Goal: Information Seeking & Learning: Learn about a topic

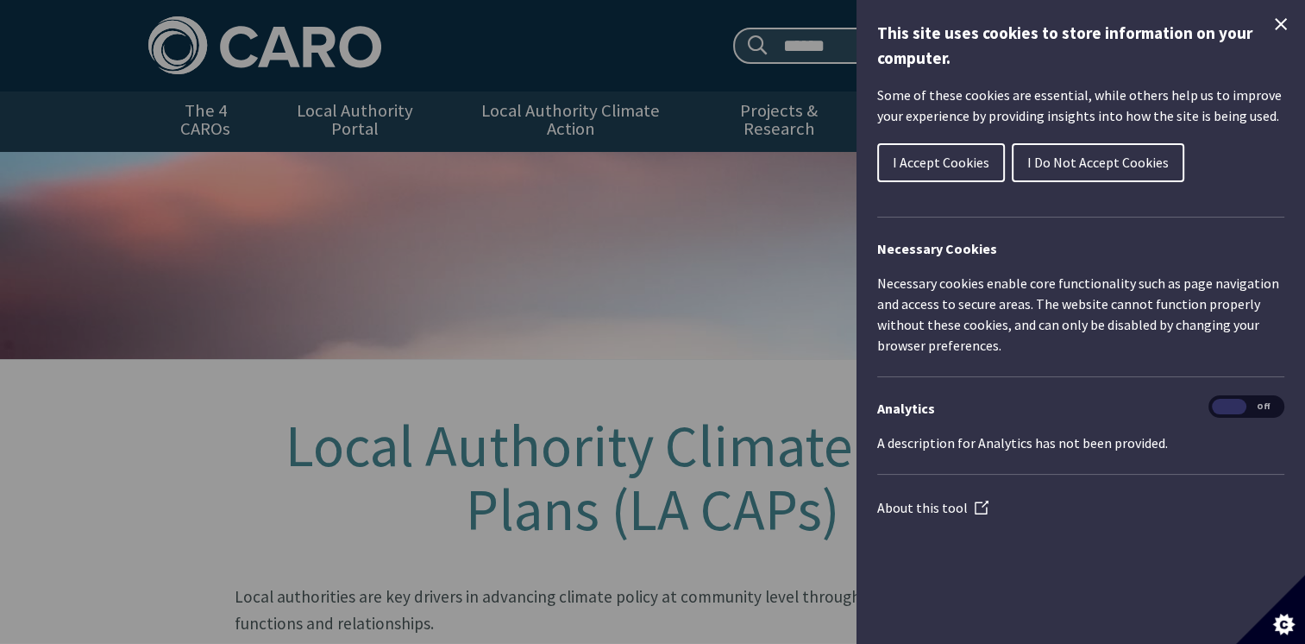
click at [960, 171] on button "I Accept Cookies" at bounding box center [941, 162] width 128 height 39
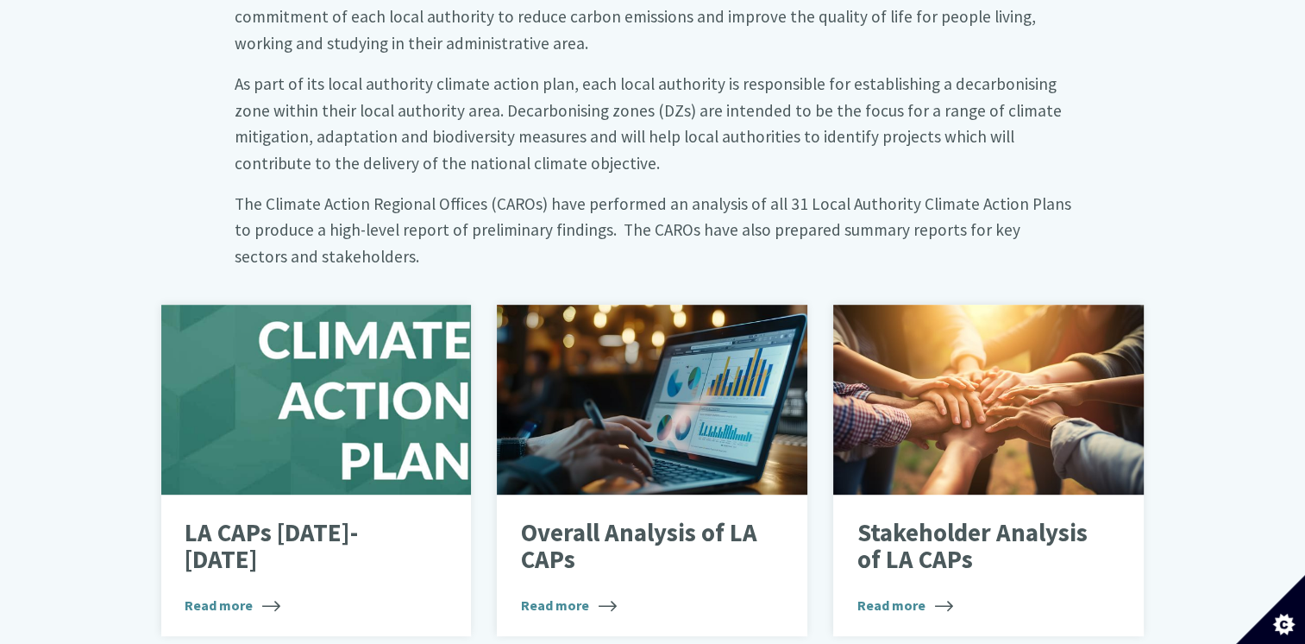
scroll to position [990, 0]
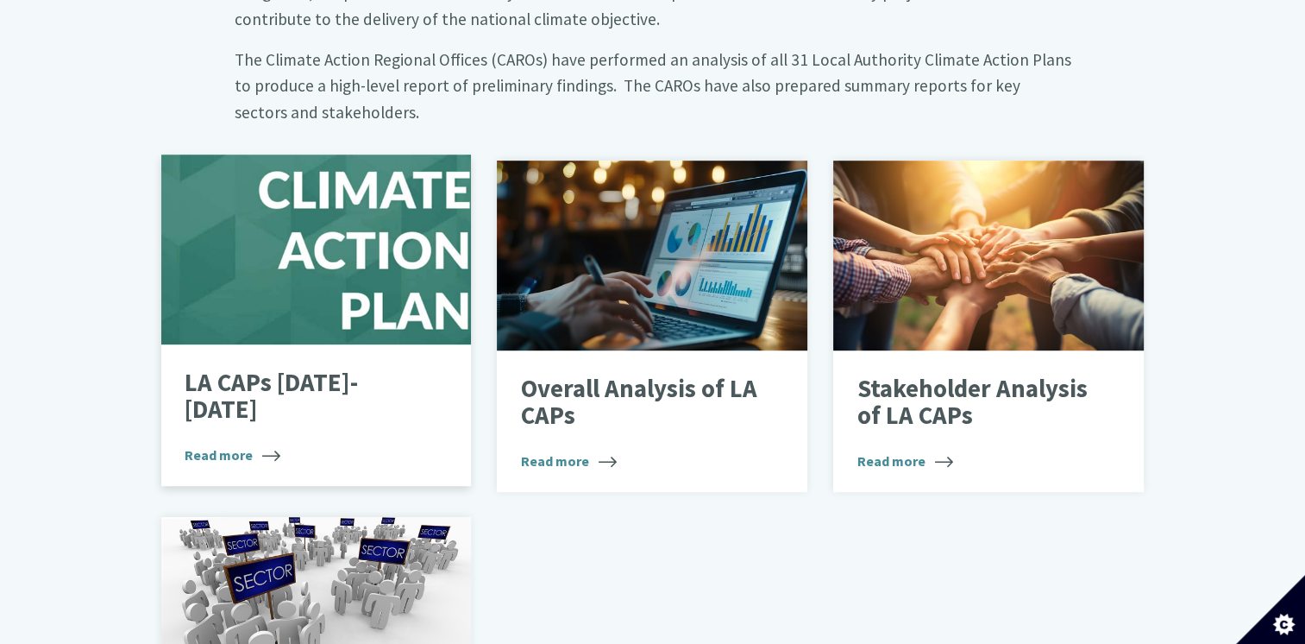
click at [390, 227] on div at bounding box center [316, 249] width 311 height 190
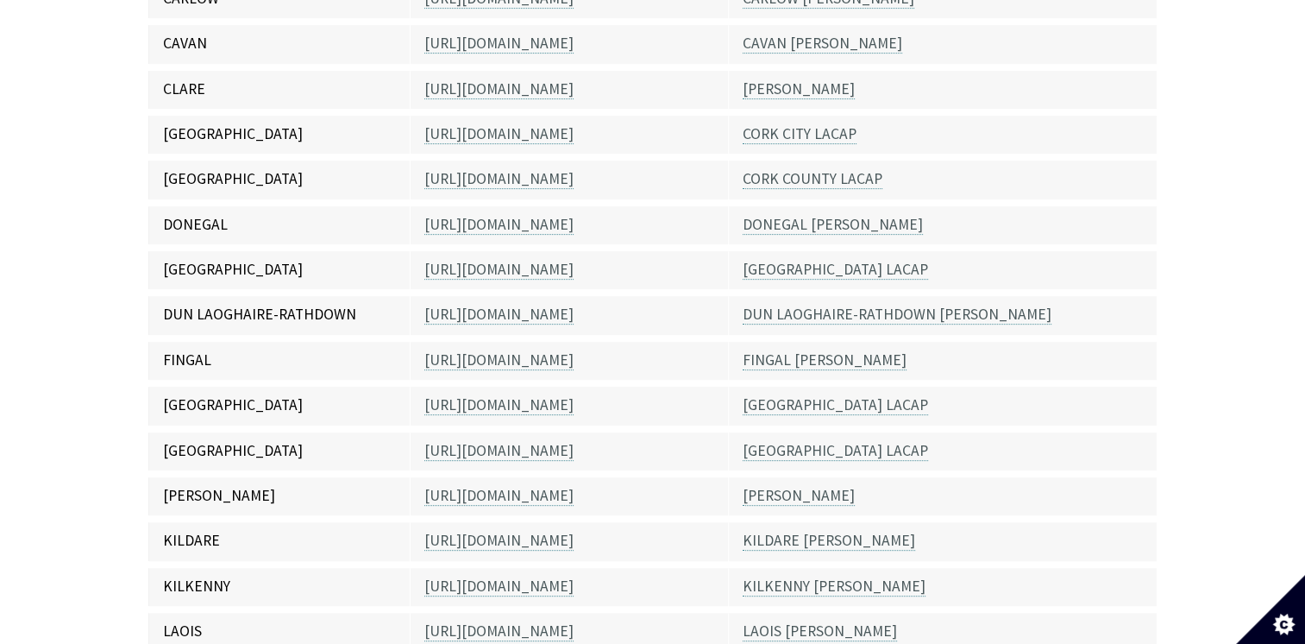
scroll to position [606, 0]
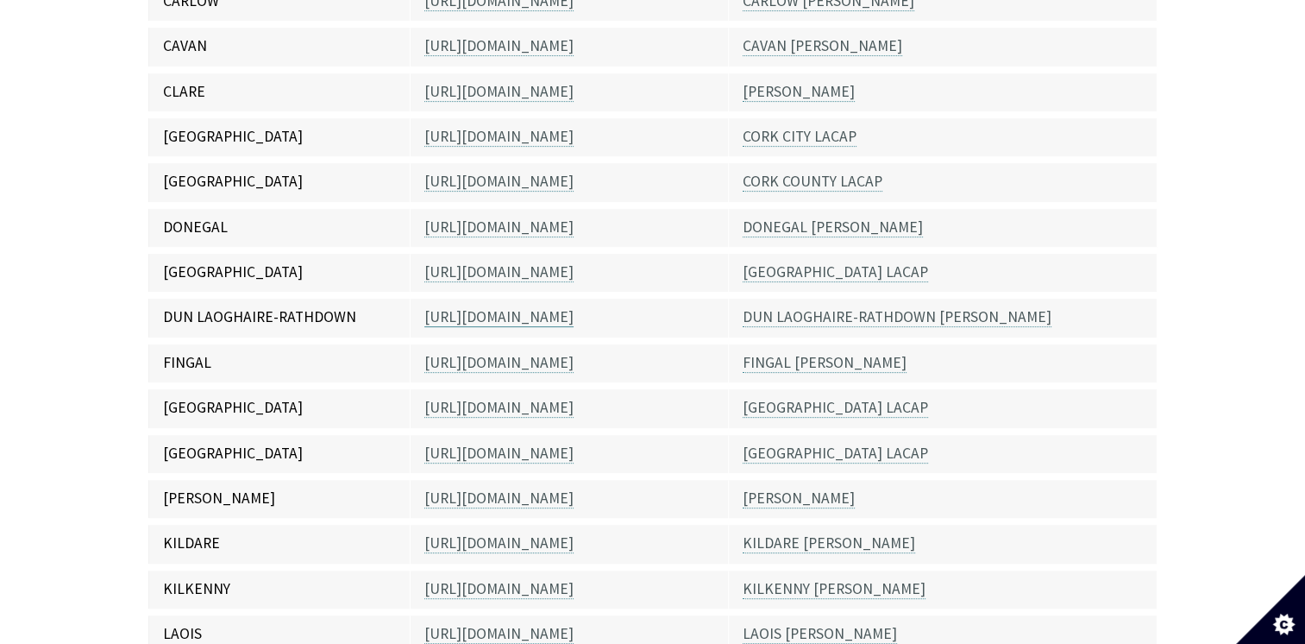
click at [512, 307] on link "[URL][DOMAIN_NAME]" at bounding box center [498, 317] width 149 height 20
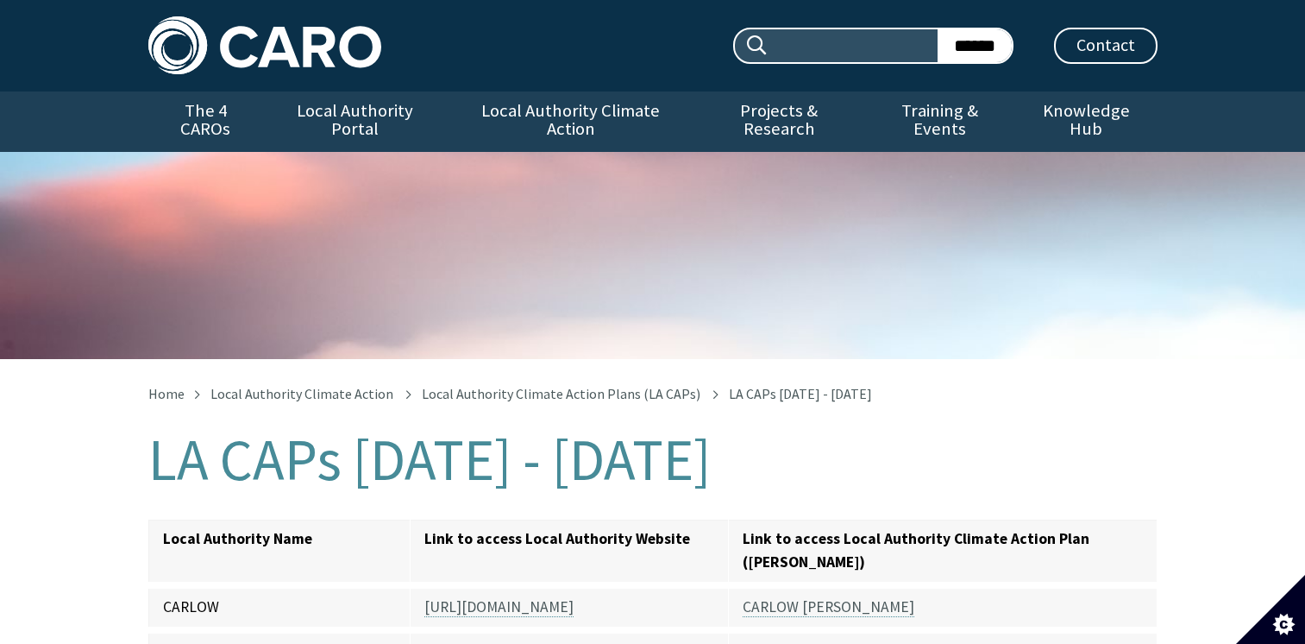
scroll to position [607, 0]
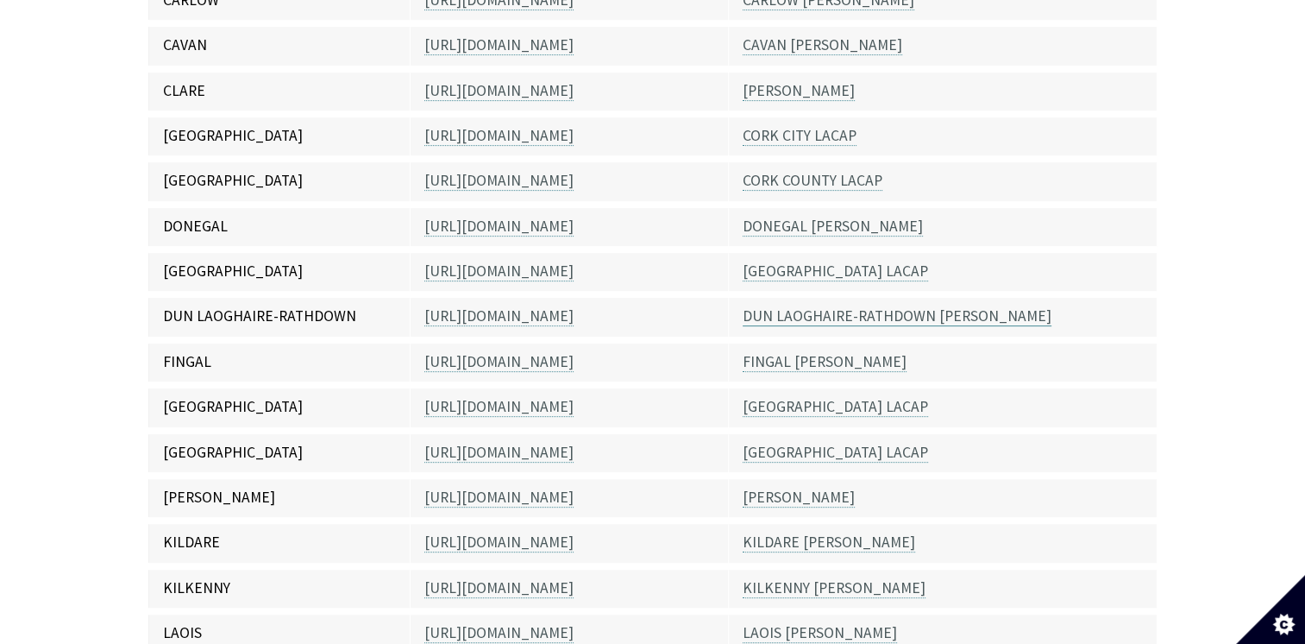
click at [836, 306] on link "DUN LAOGHAIRE-RATHDOWN [PERSON_NAME]" at bounding box center [897, 316] width 309 height 20
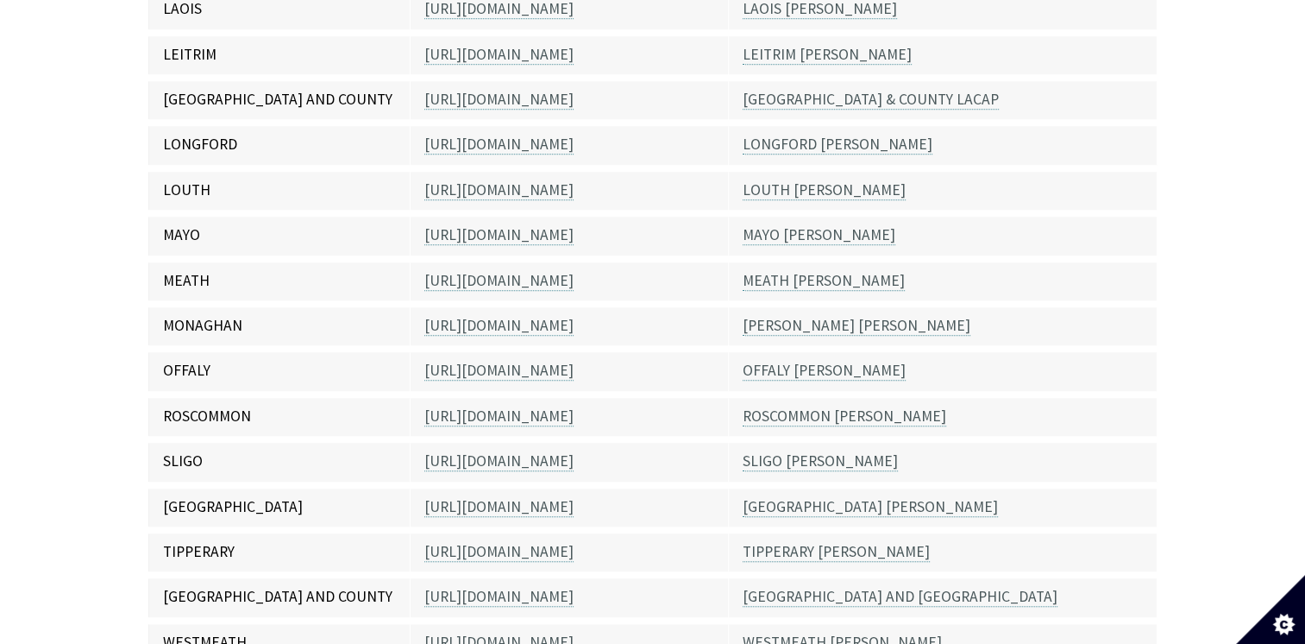
scroll to position [1236, 0]
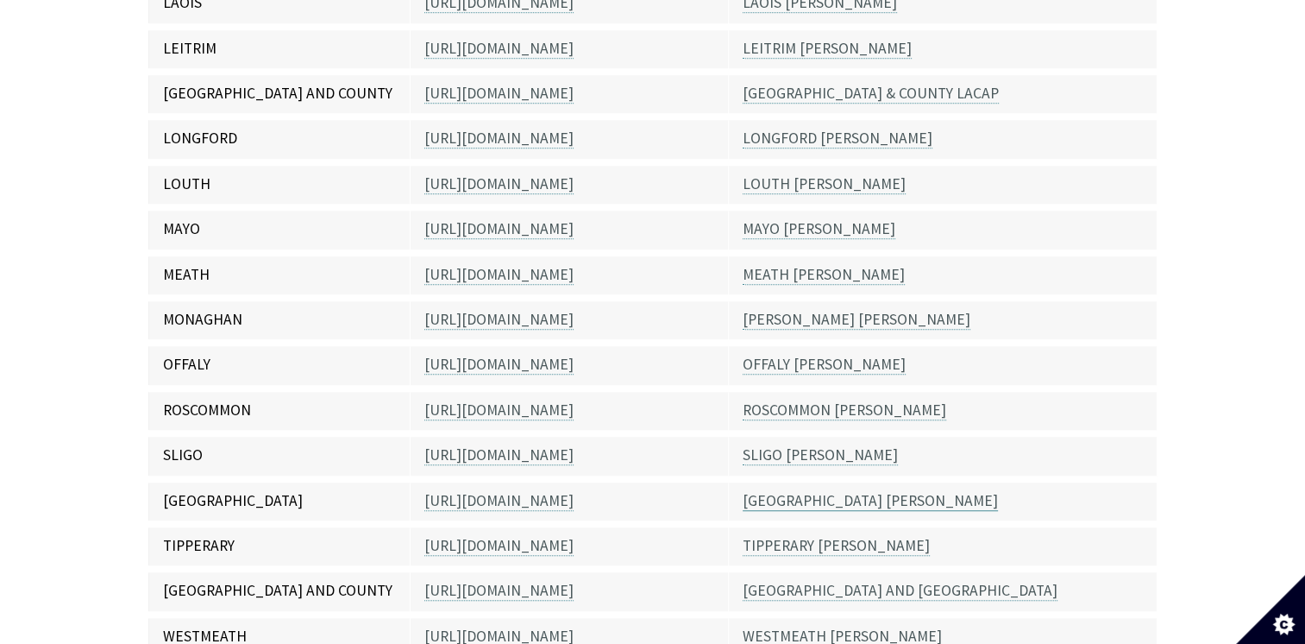
click at [852, 491] on link "[GEOGRAPHIC_DATA] [PERSON_NAME]" at bounding box center [870, 501] width 255 height 20
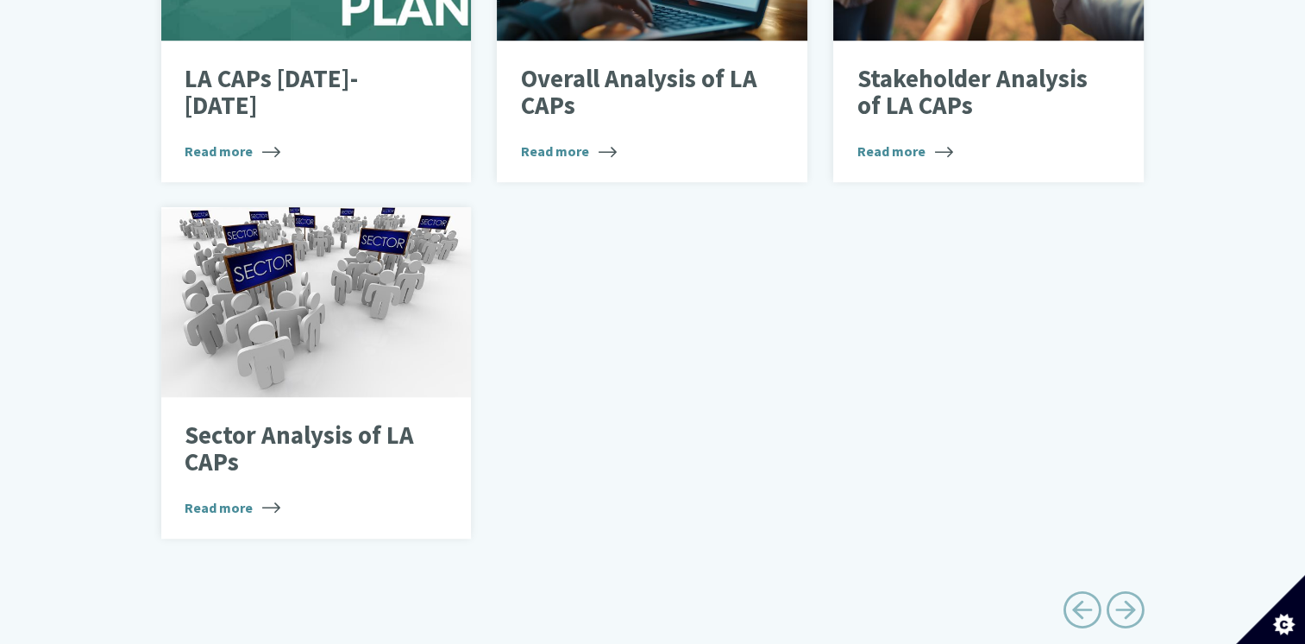
scroll to position [1330, 0]
